Goal: Task Accomplishment & Management: Manage account settings

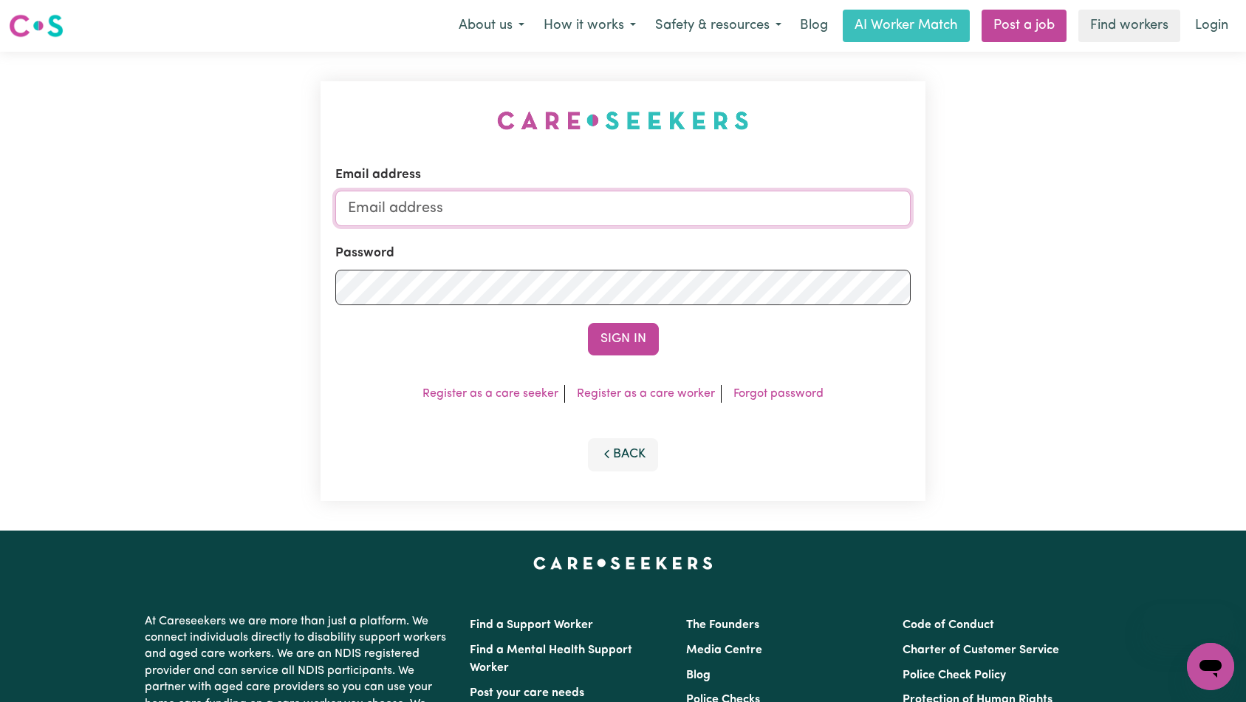
click at [642, 202] on input "Email address" at bounding box center [623, 208] width 576 height 35
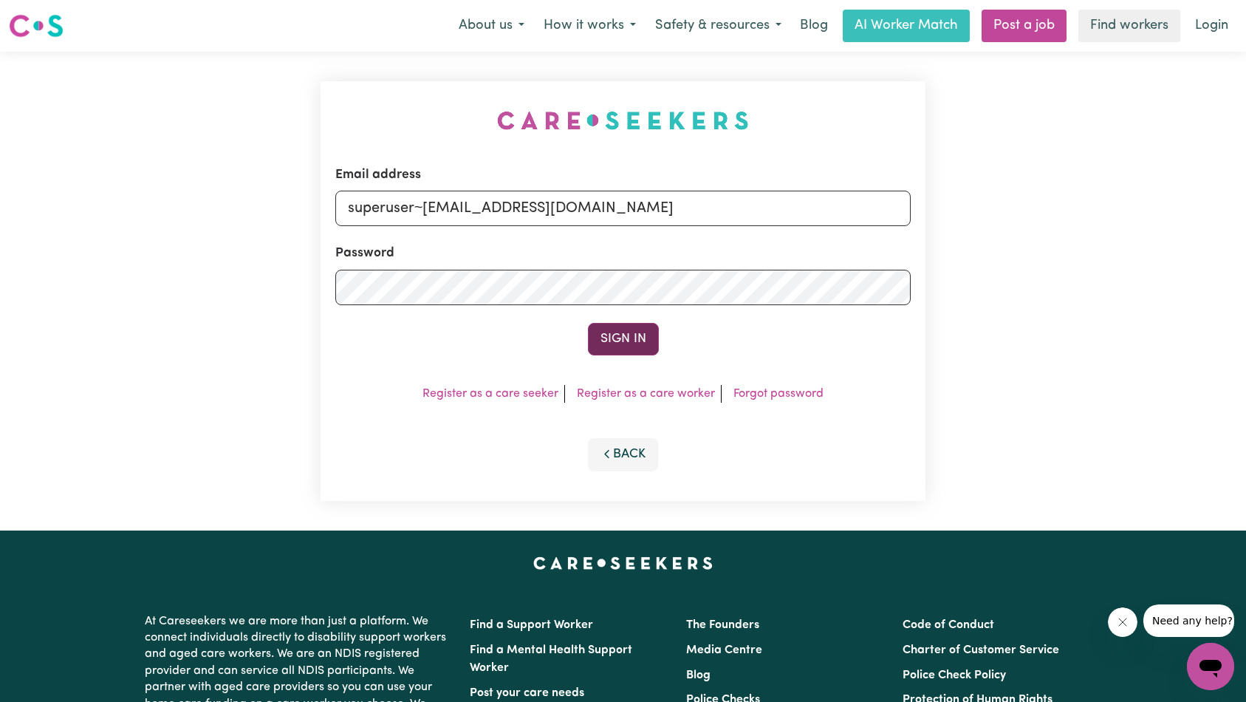
type input "superuser~[EMAIL_ADDRESS][DOMAIN_NAME]"
click at [624, 326] on button "Sign In" at bounding box center [623, 339] width 71 height 33
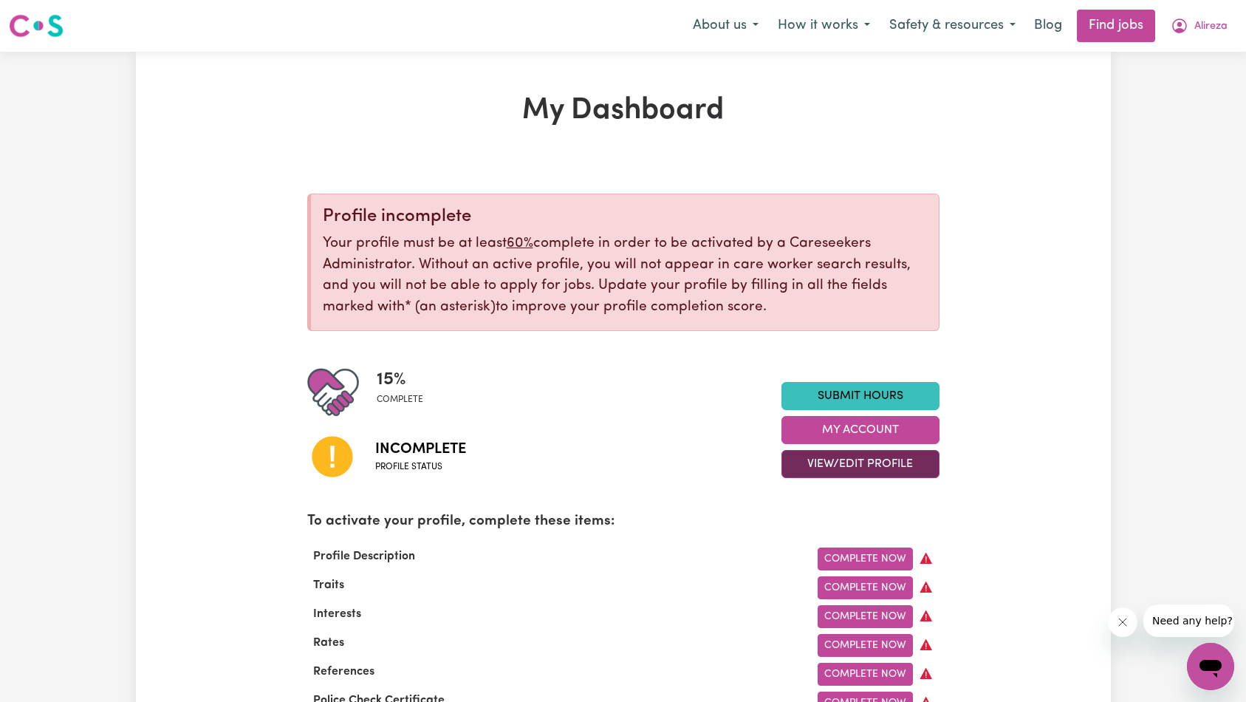
click at [853, 469] on button "View/Edit Profile" at bounding box center [861, 464] width 158 height 28
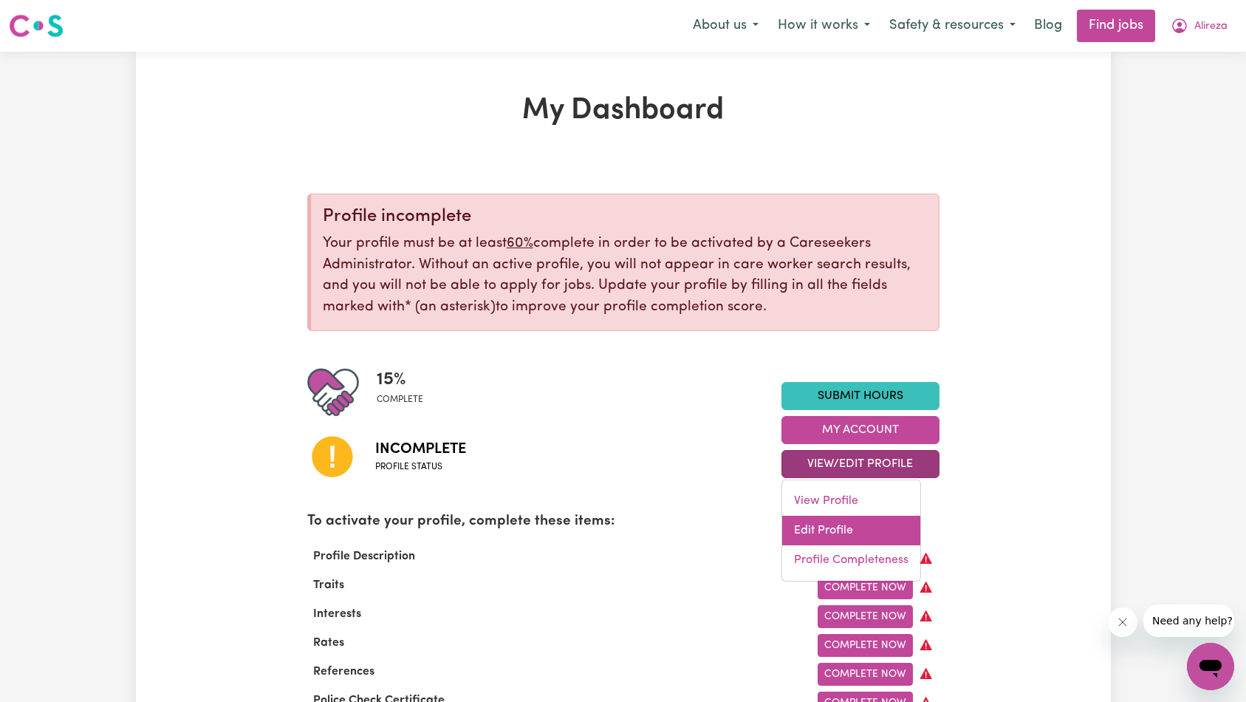
click at [853, 529] on link "Edit Profile" at bounding box center [851, 531] width 138 height 30
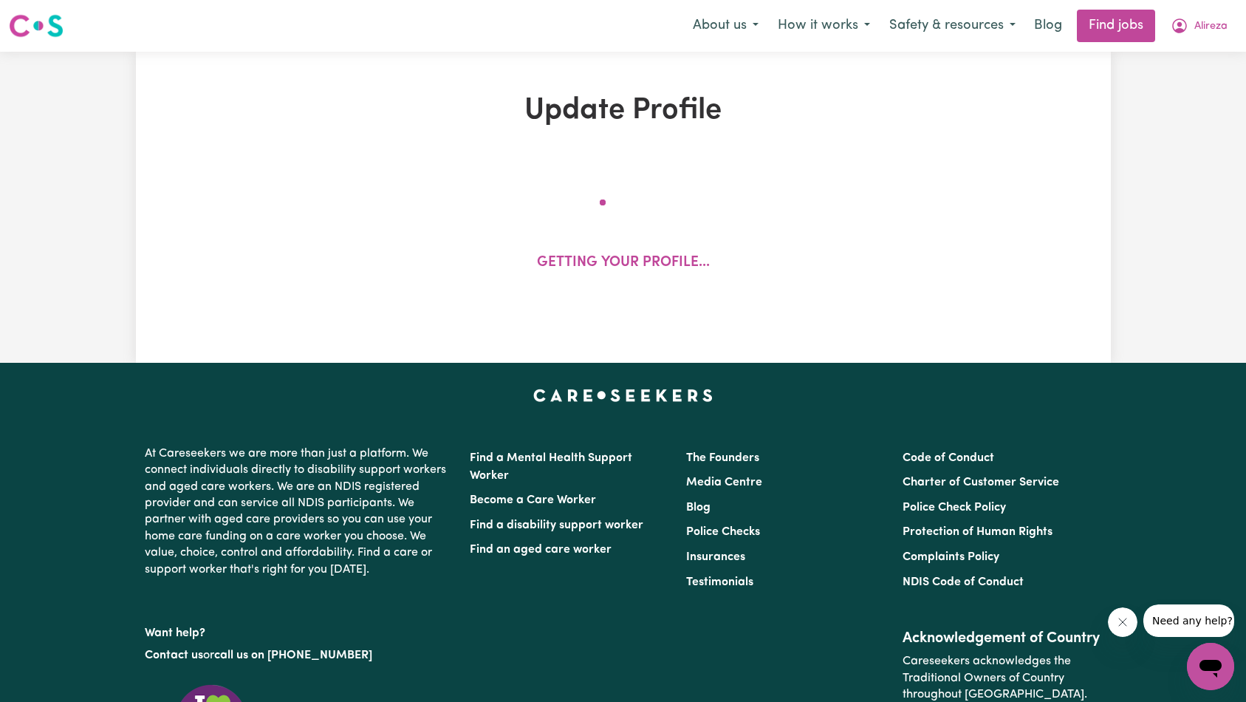
select select "[DEMOGRAPHIC_DATA]"
select select "[DEMOGRAPHIC_DATA] Citizen"
select select "Studying a healthcare related degree or qualification"
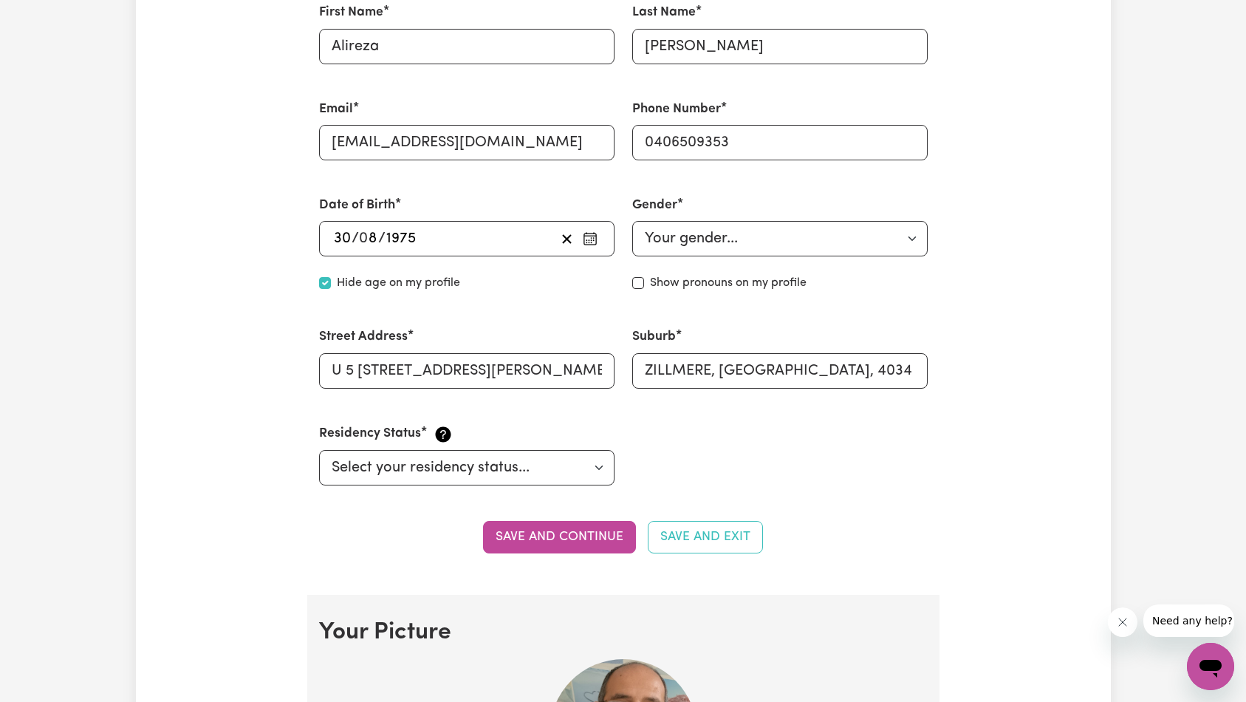
scroll to position [652, 0]
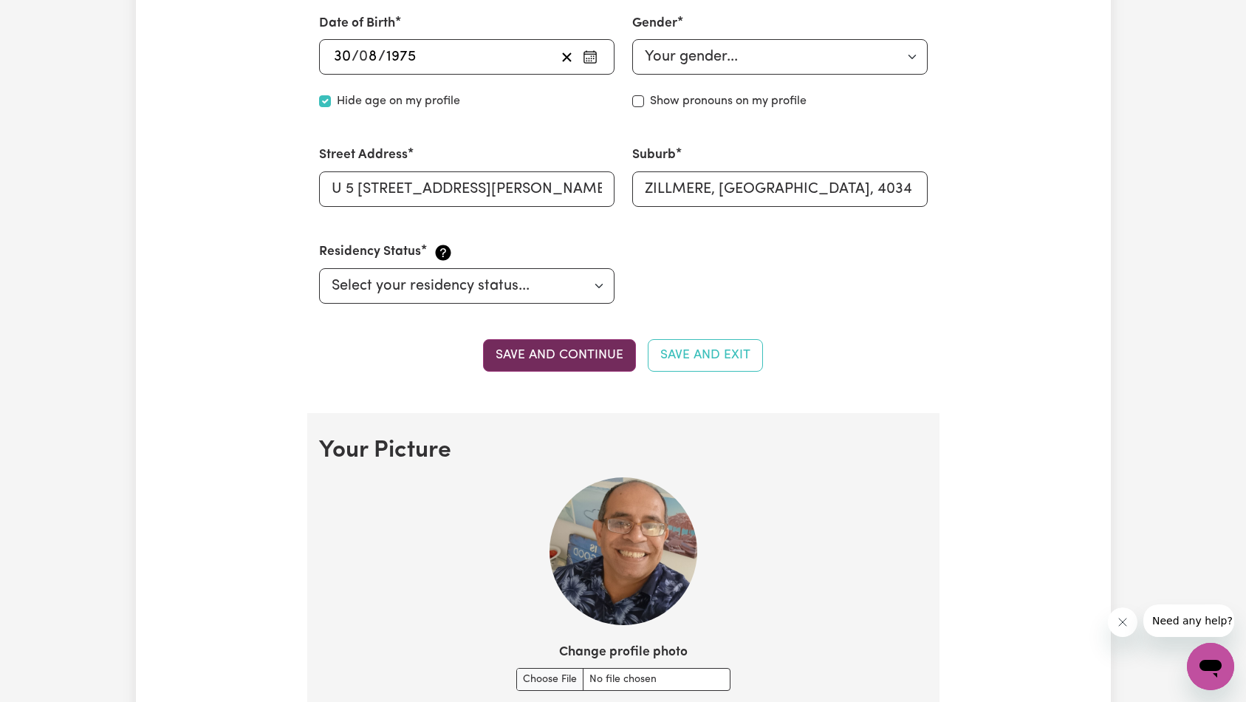
click at [575, 360] on button "Save and continue" at bounding box center [559, 355] width 153 height 33
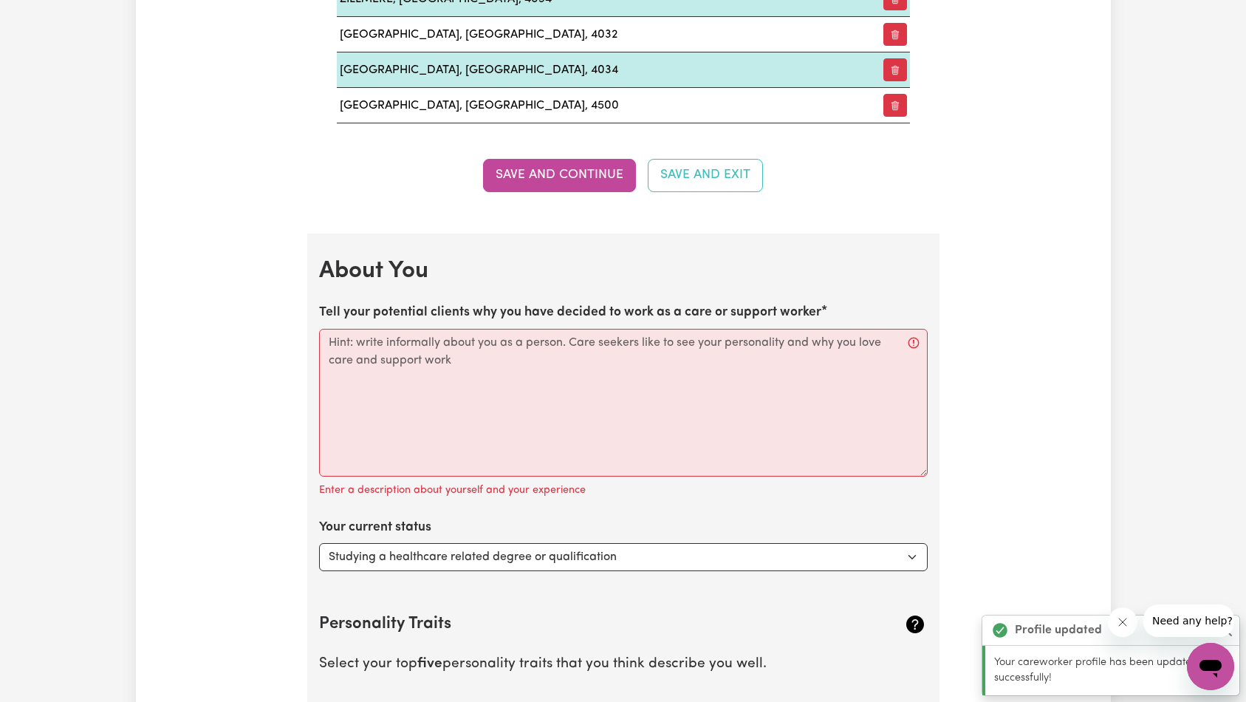
scroll to position [1828, 0]
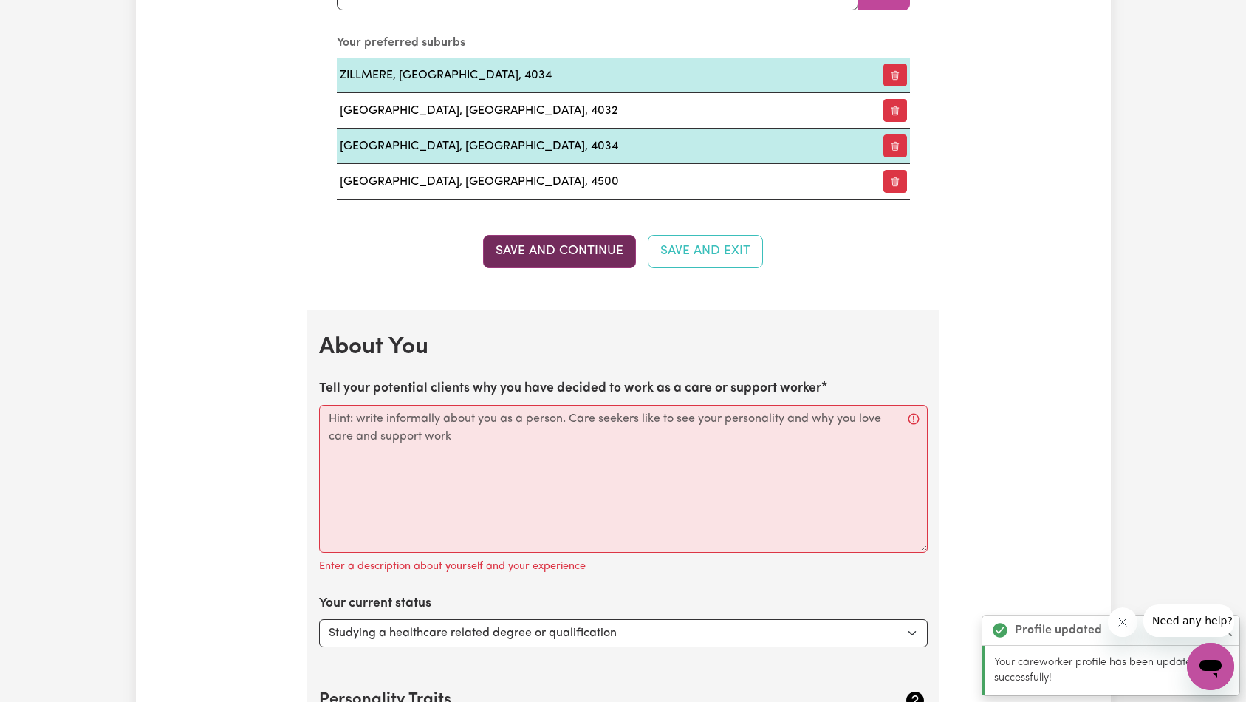
click at [561, 253] on button "Save and Continue" at bounding box center [559, 251] width 153 height 33
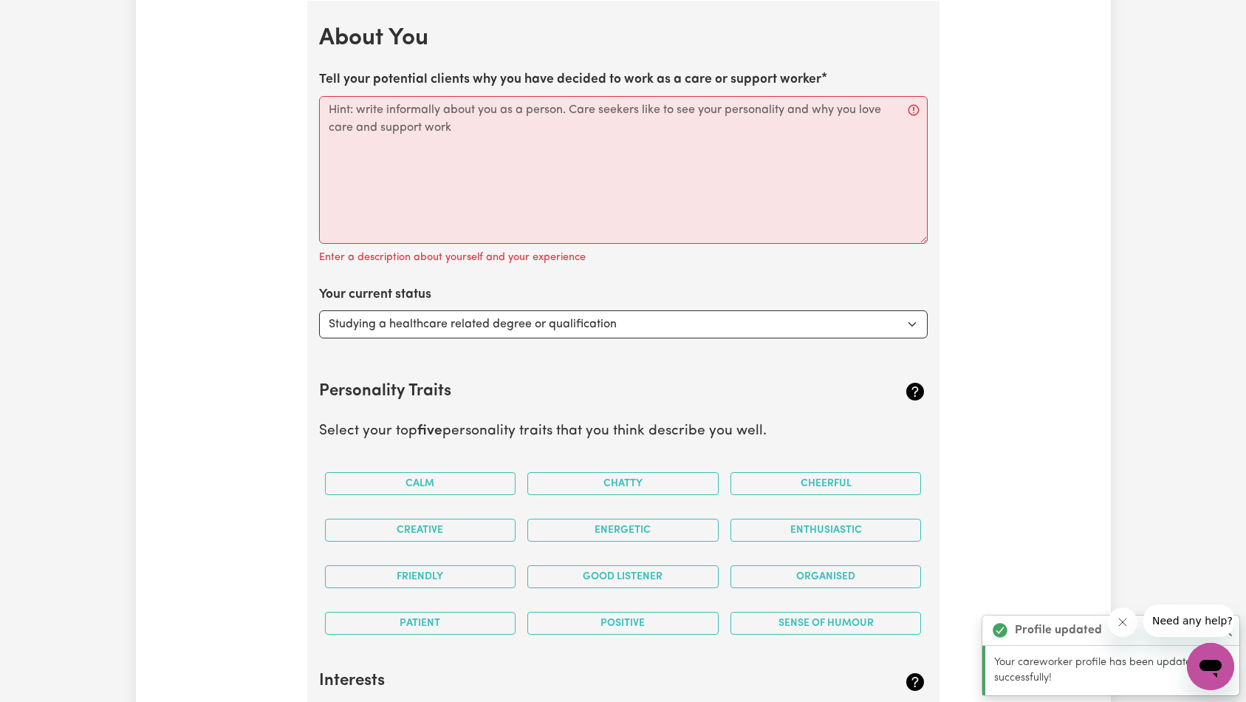
scroll to position [2138, 0]
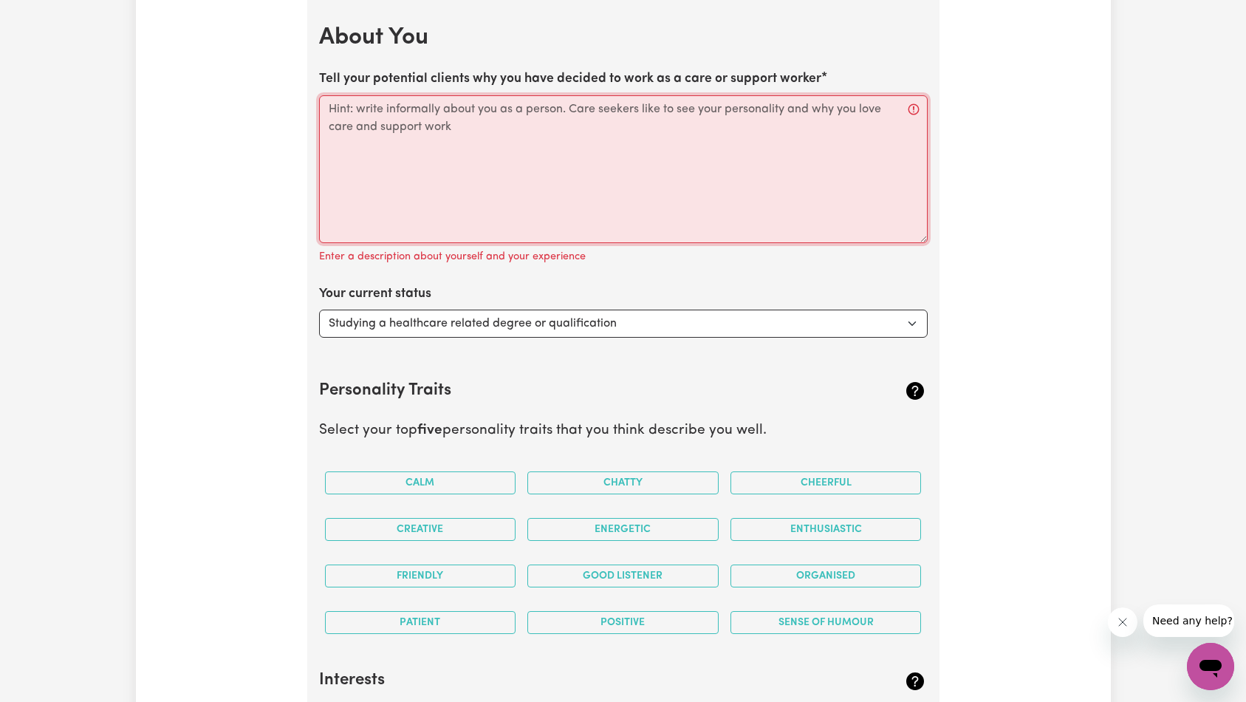
click at [568, 198] on textarea "Tell your potential clients why you have decided to work as a care or support w…" at bounding box center [623, 169] width 609 height 148
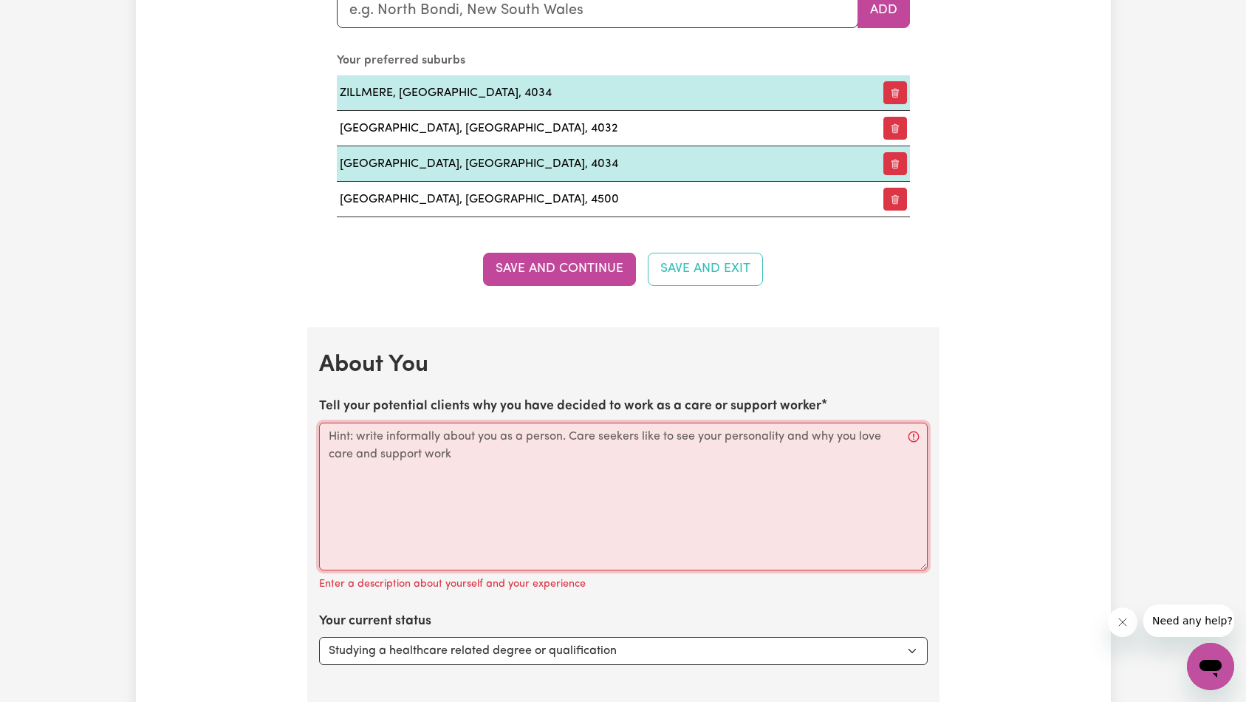
scroll to position [1950, 0]
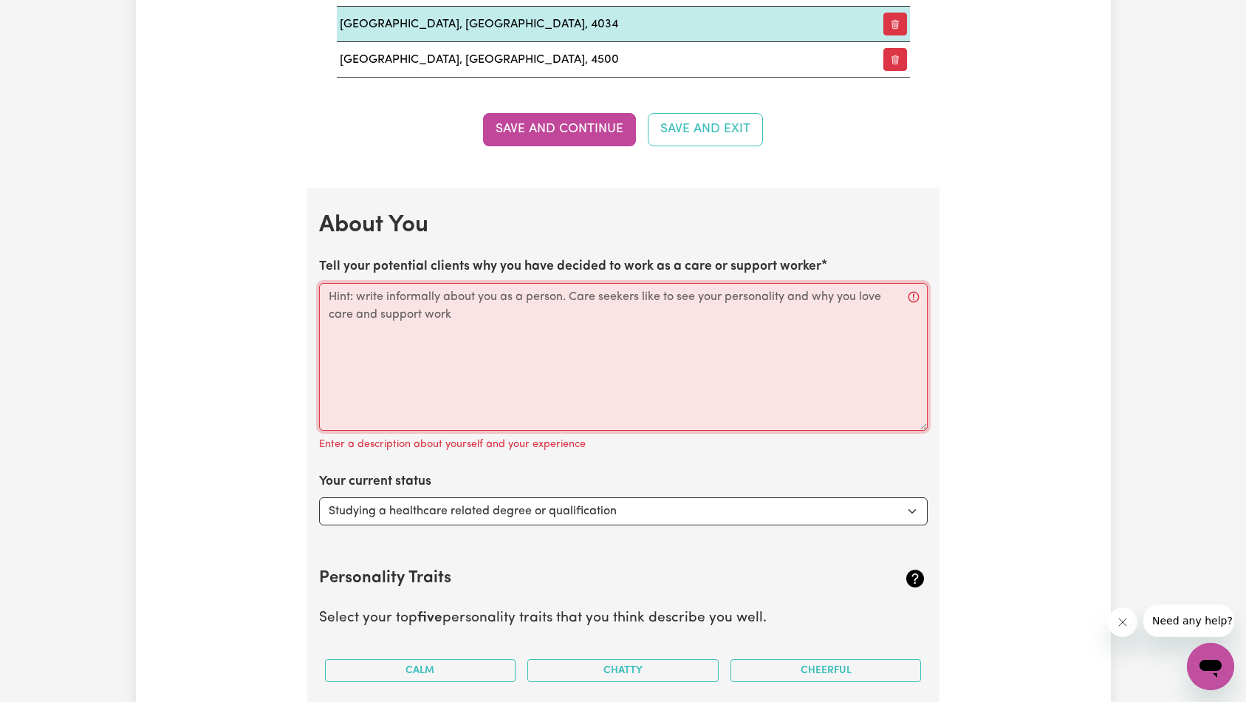
click at [807, 379] on textarea "Tell your potential clients why you have decided to work as a care or support w…" at bounding box center [623, 357] width 609 height 148
paste textarea "Hey there 👋 I got into care and support work because I genuinely enjoy helping …"
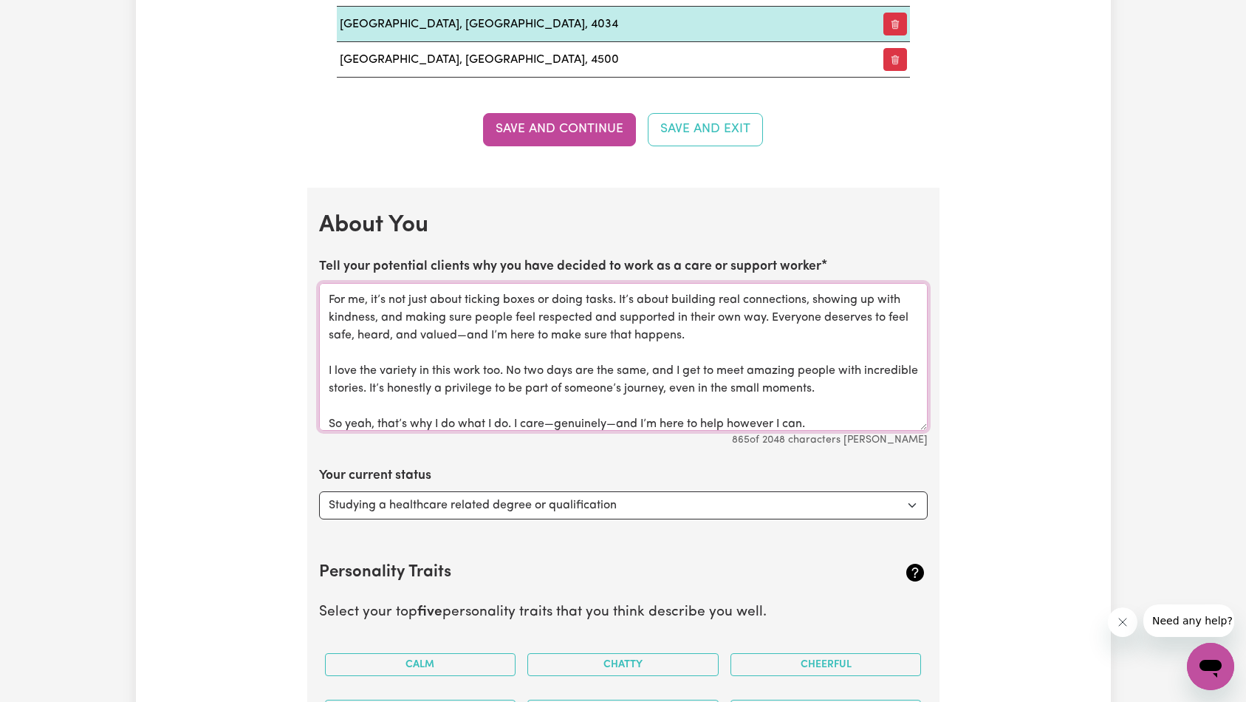
scroll to position [1722, 0]
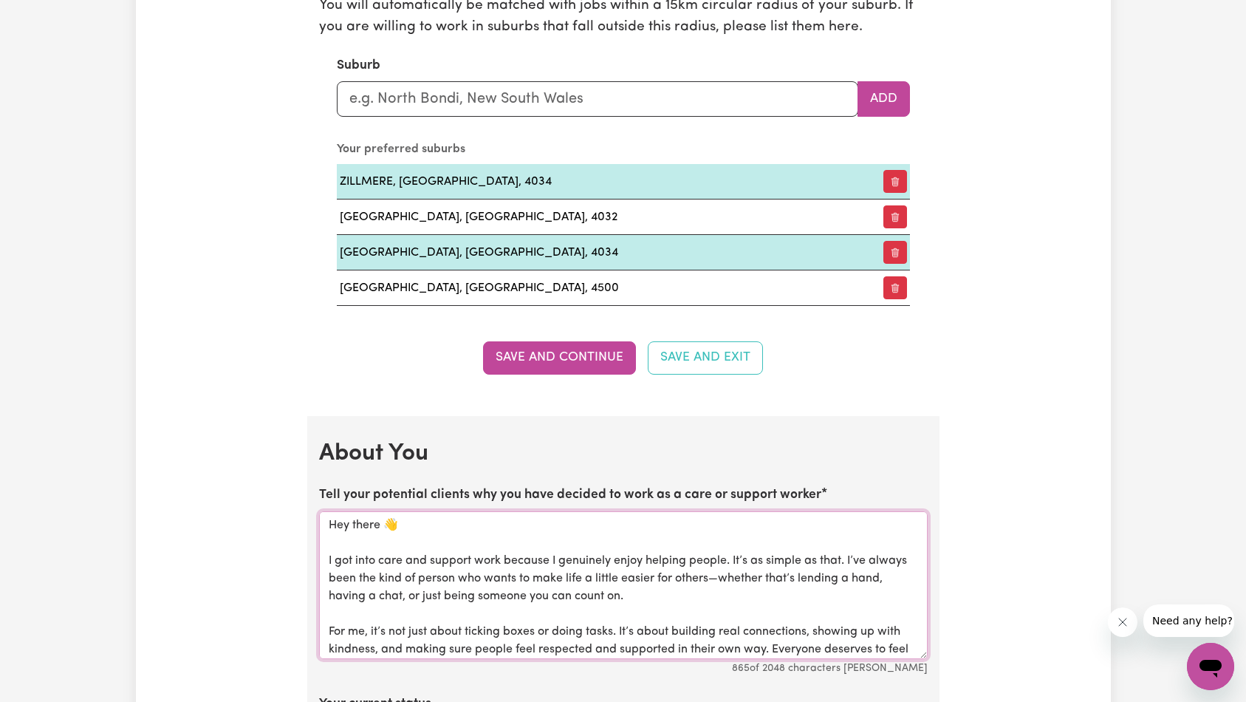
click at [409, 522] on textarea "Hey there 👋 I got into care and support work because I genuinely enjoy helping …" at bounding box center [623, 585] width 609 height 148
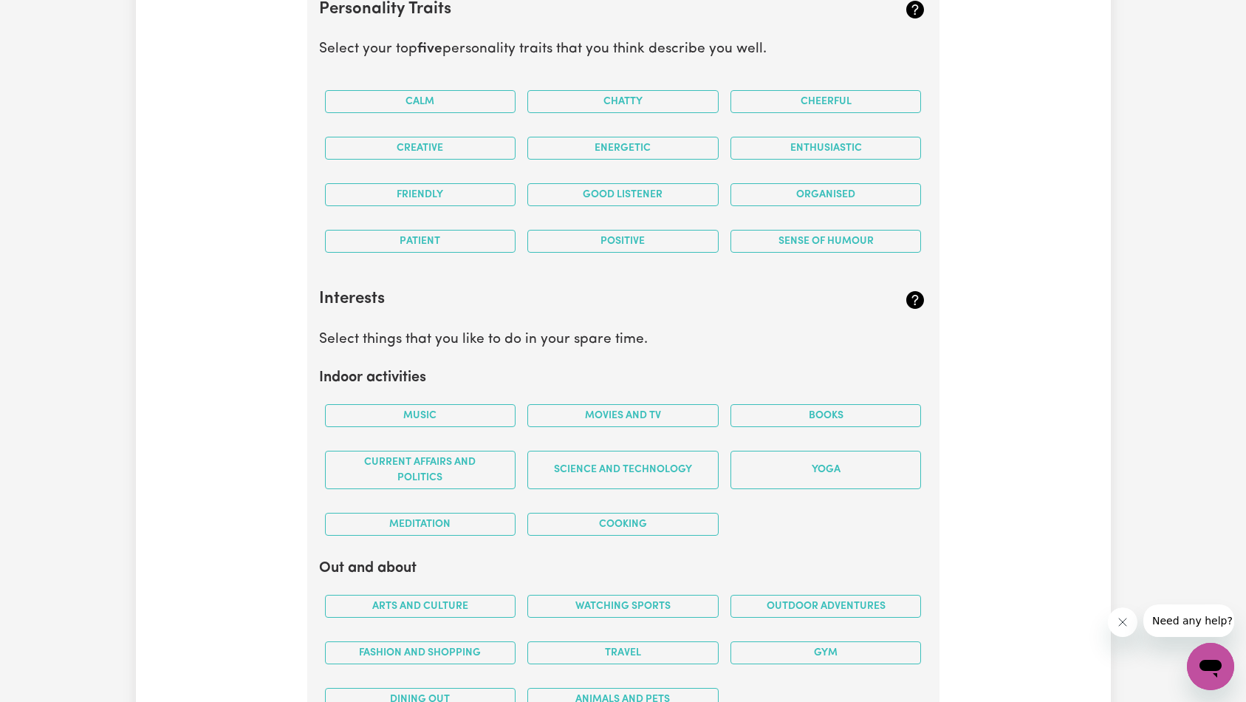
scroll to position [2998, 0]
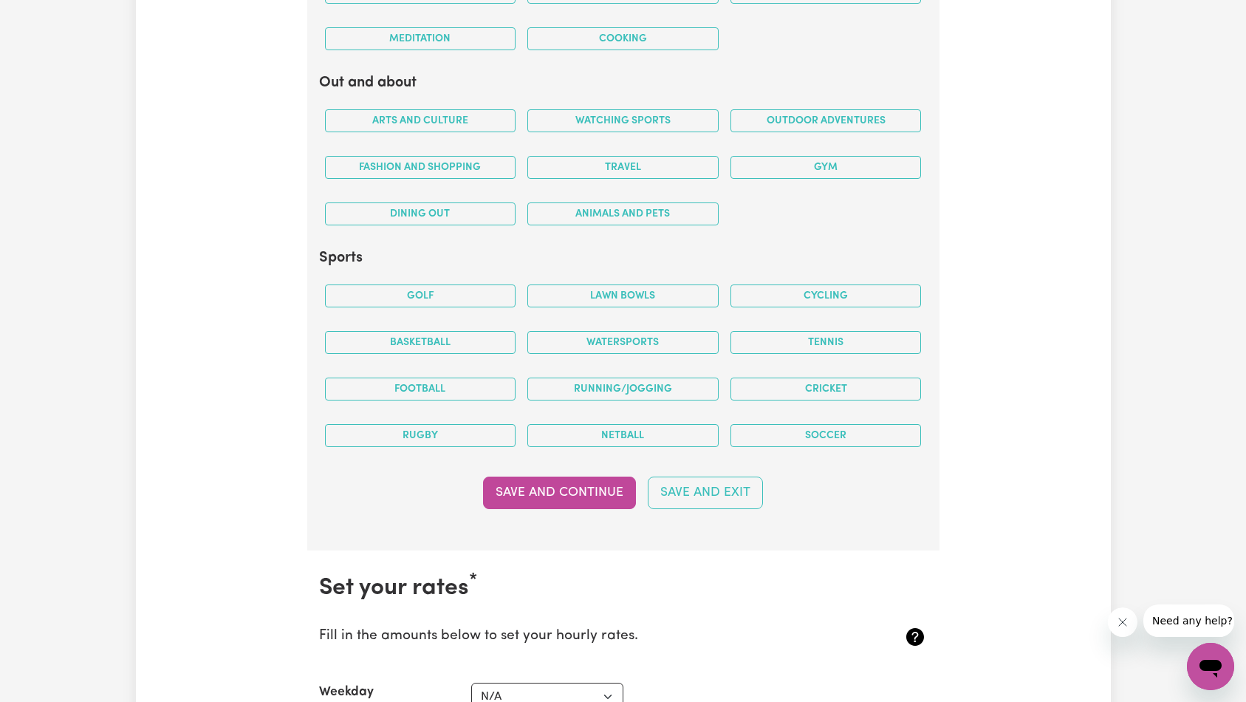
type textarea "Hey there! I got into care and support work because I genuinely enjoy helping p…"
click at [574, 495] on button "Save and Continue" at bounding box center [559, 492] width 153 height 33
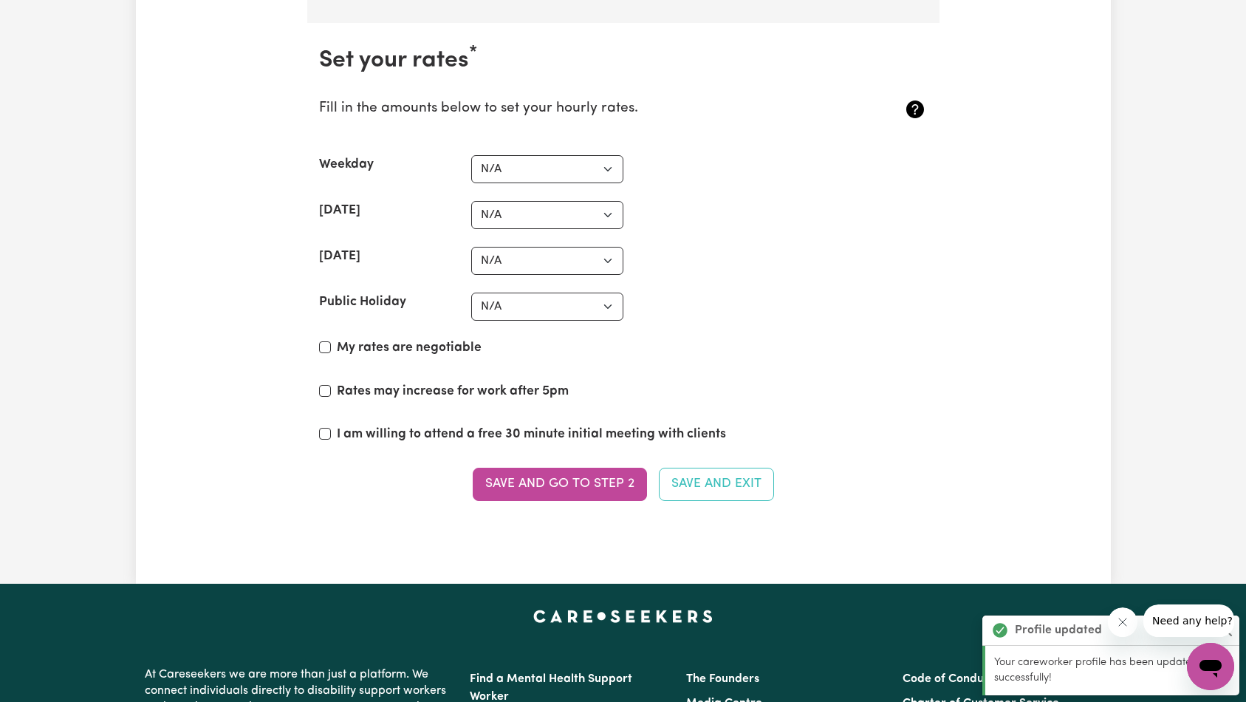
scroll to position [3549, 0]
